Goal: Find specific page/section: Find specific page/section

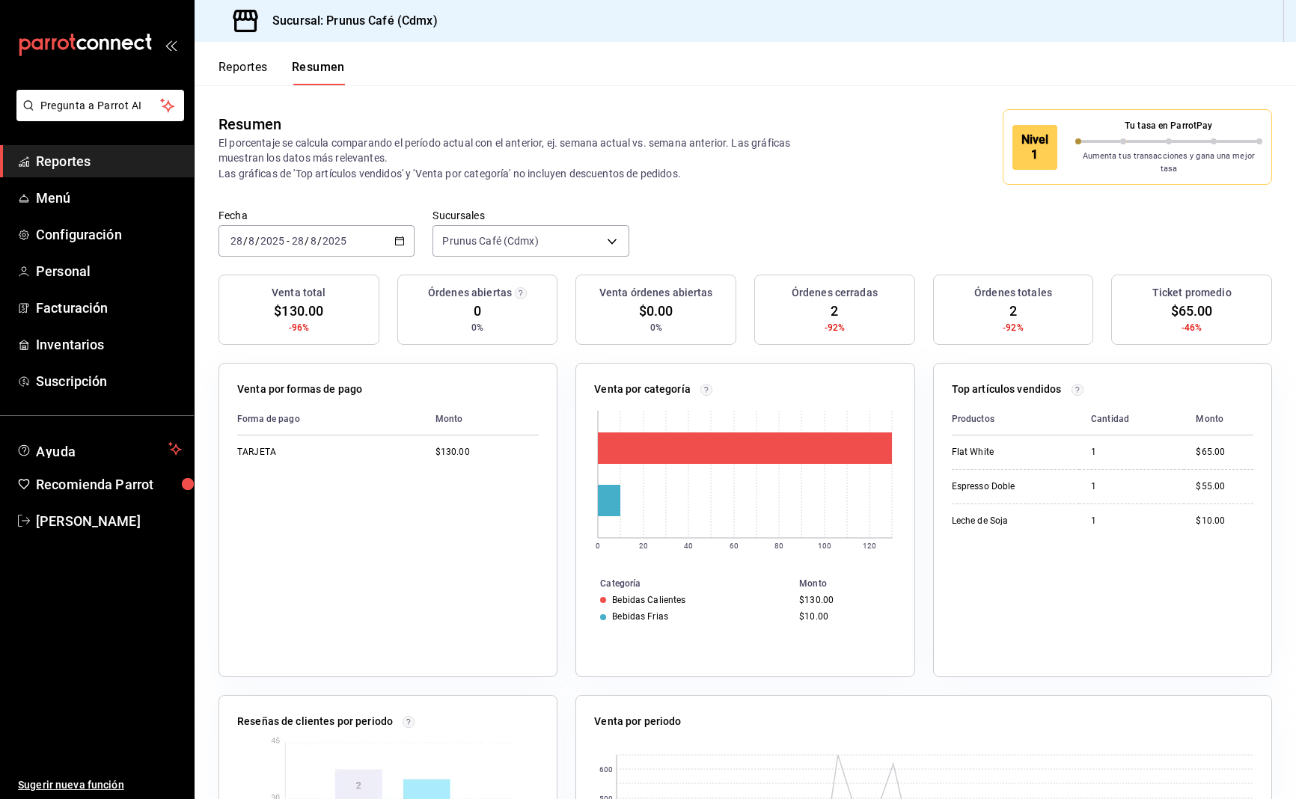
click at [61, 158] on span "Reportes" at bounding box center [109, 161] width 146 height 20
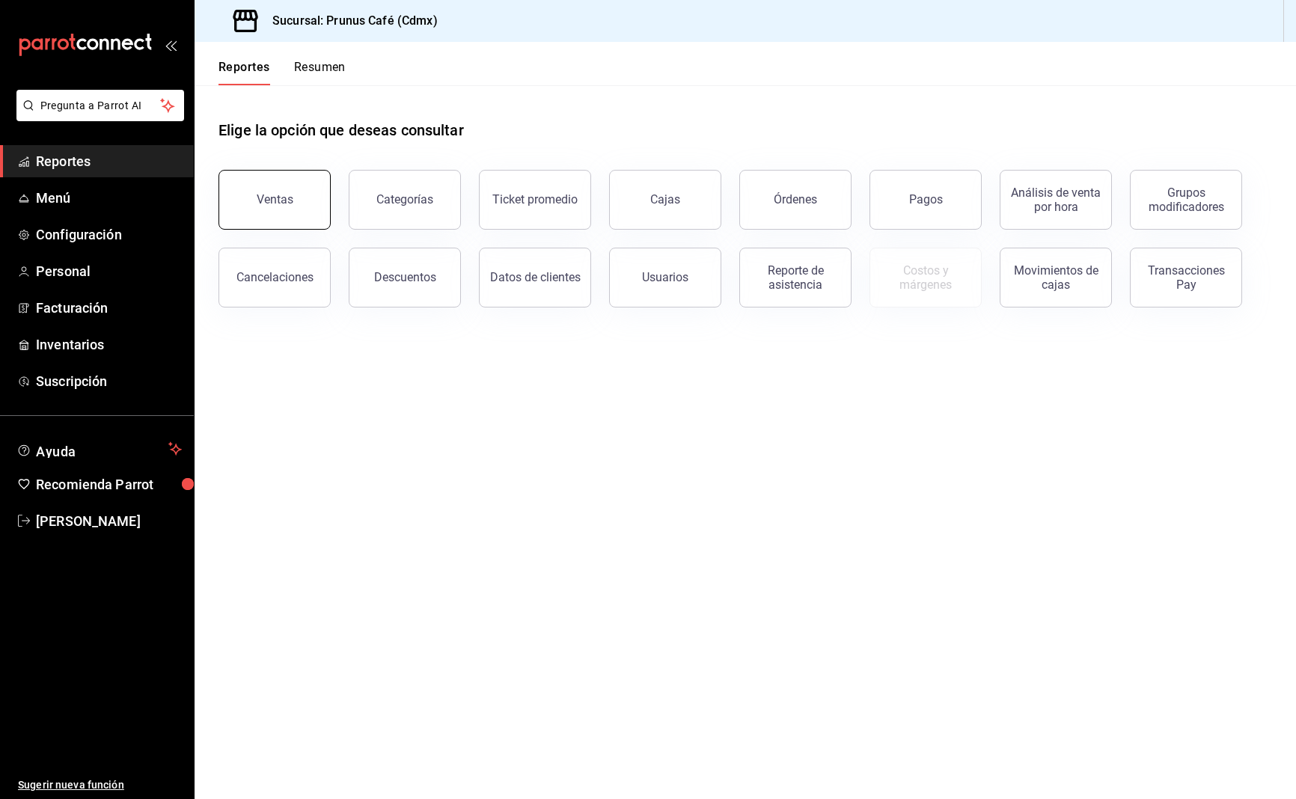
click at [259, 206] on button "Ventas" at bounding box center [274, 200] width 112 height 60
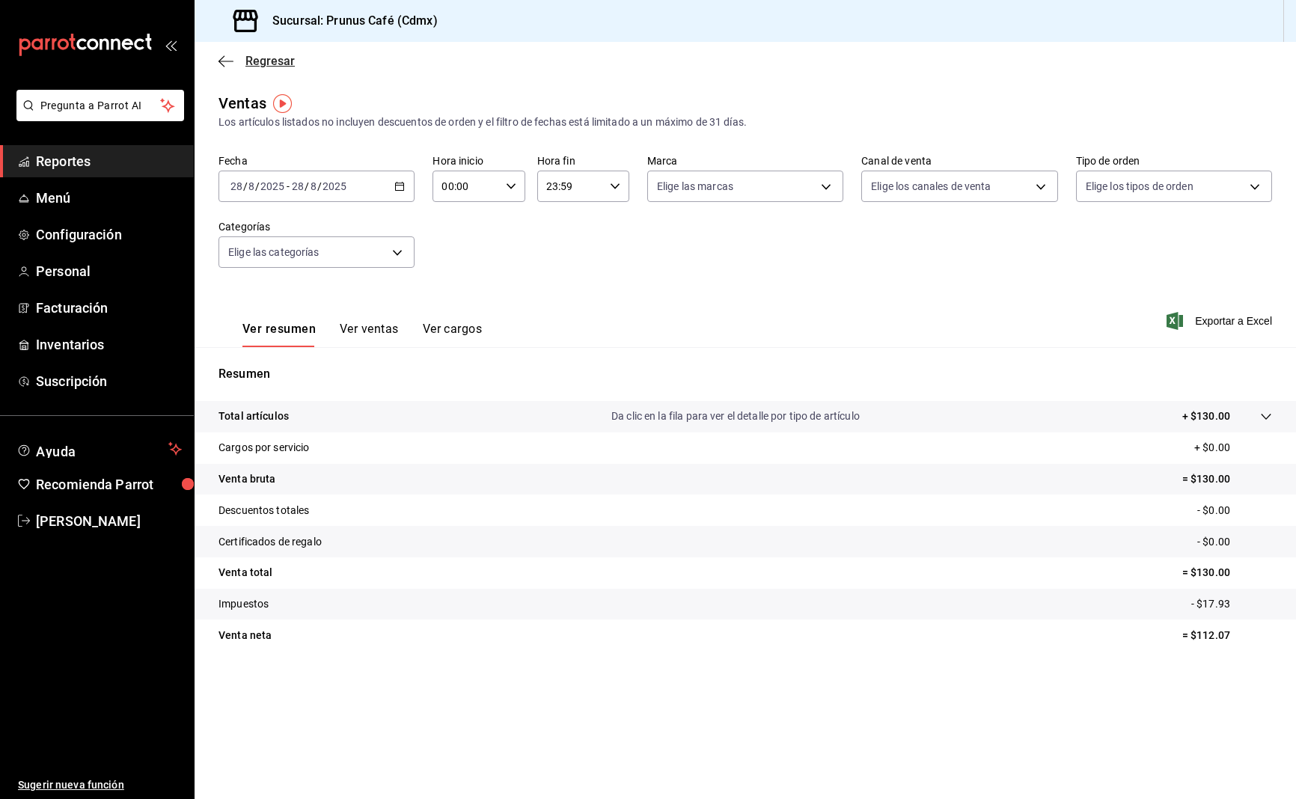
click at [269, 64] on span "Regresar" at bounding box center [269, 61] width 49 height 14
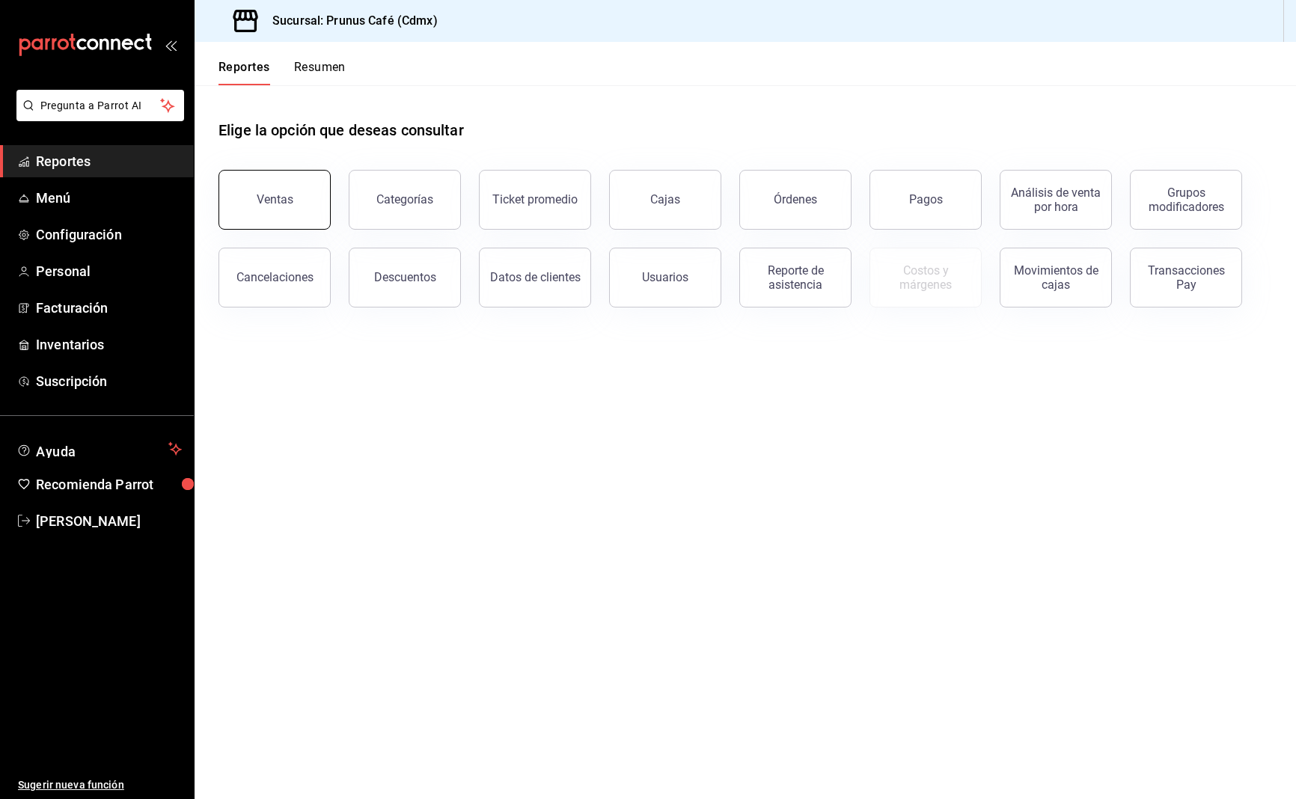
click at [257, 187] on button "Ventas" at bounding box center [274, 200] width 112 height 60
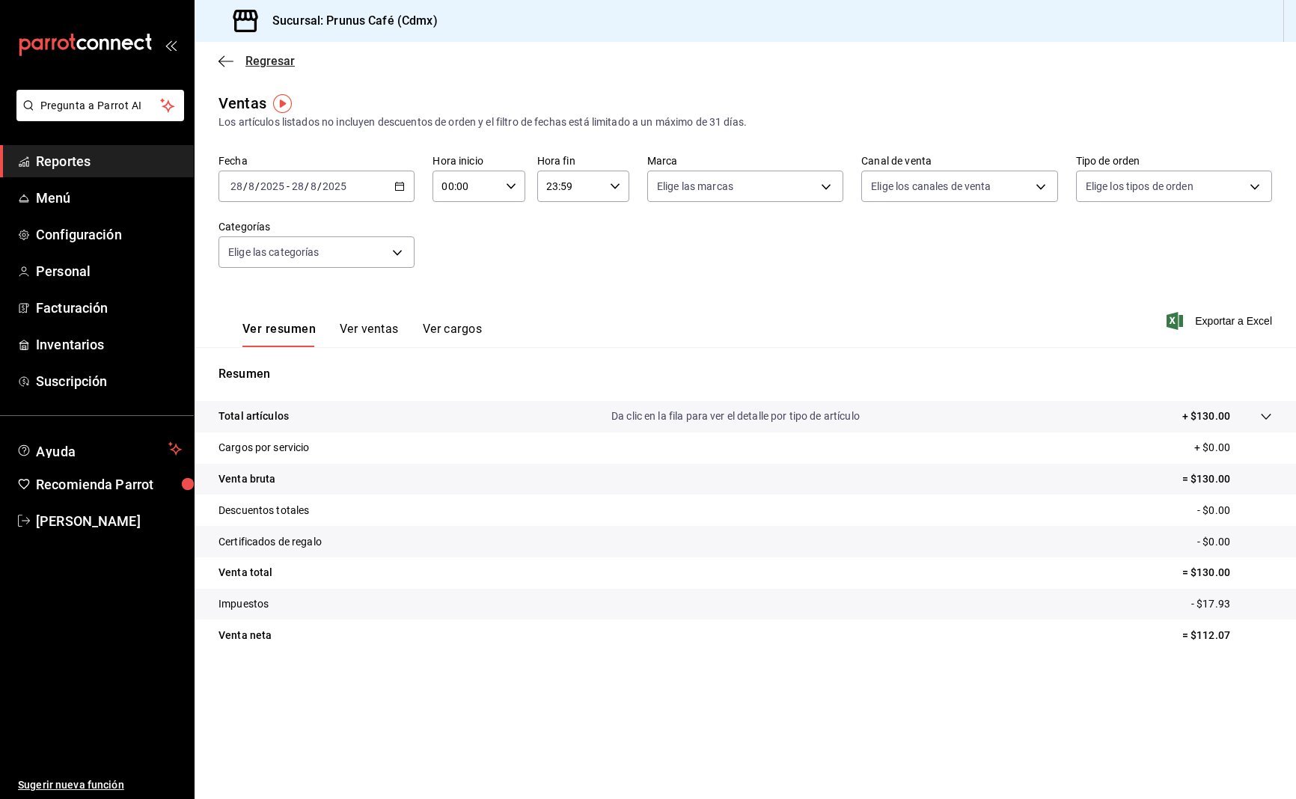
click at [274, 64] on span "Regresar" at bounding box center [269, 61] width 49 height 14
